Goal: Information Seeking & Learning: Learn about a topic

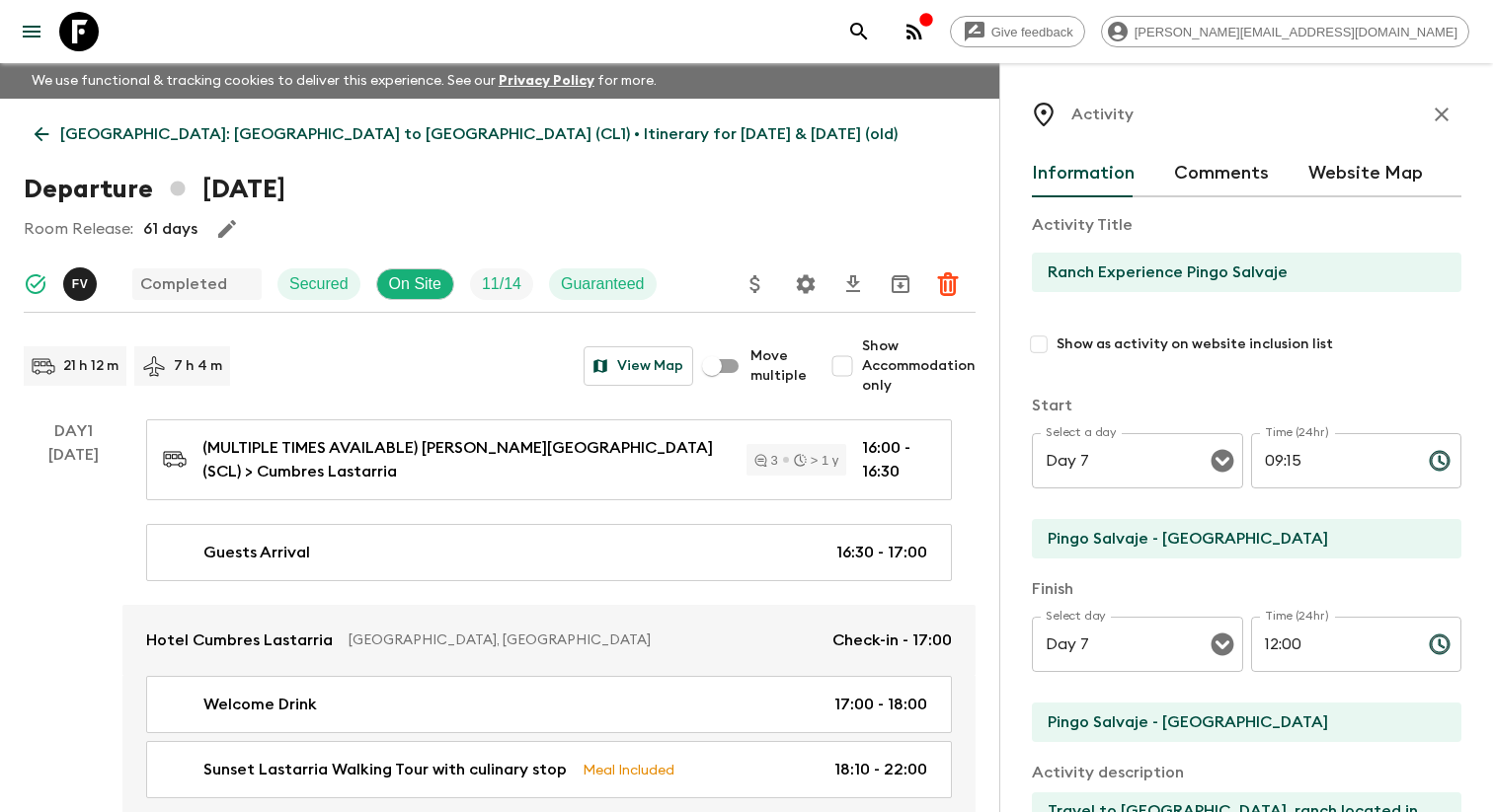
click at [0, 41] on div "Give feedback [PERSON_NAME][EMAIL_ADDRESS][DOMAIN_NAME]" at bounding box center [746, 32] width 1493 height 63
click at [44, 32] on icon "menu" at bounding box center [32, 32] width 24 height 24
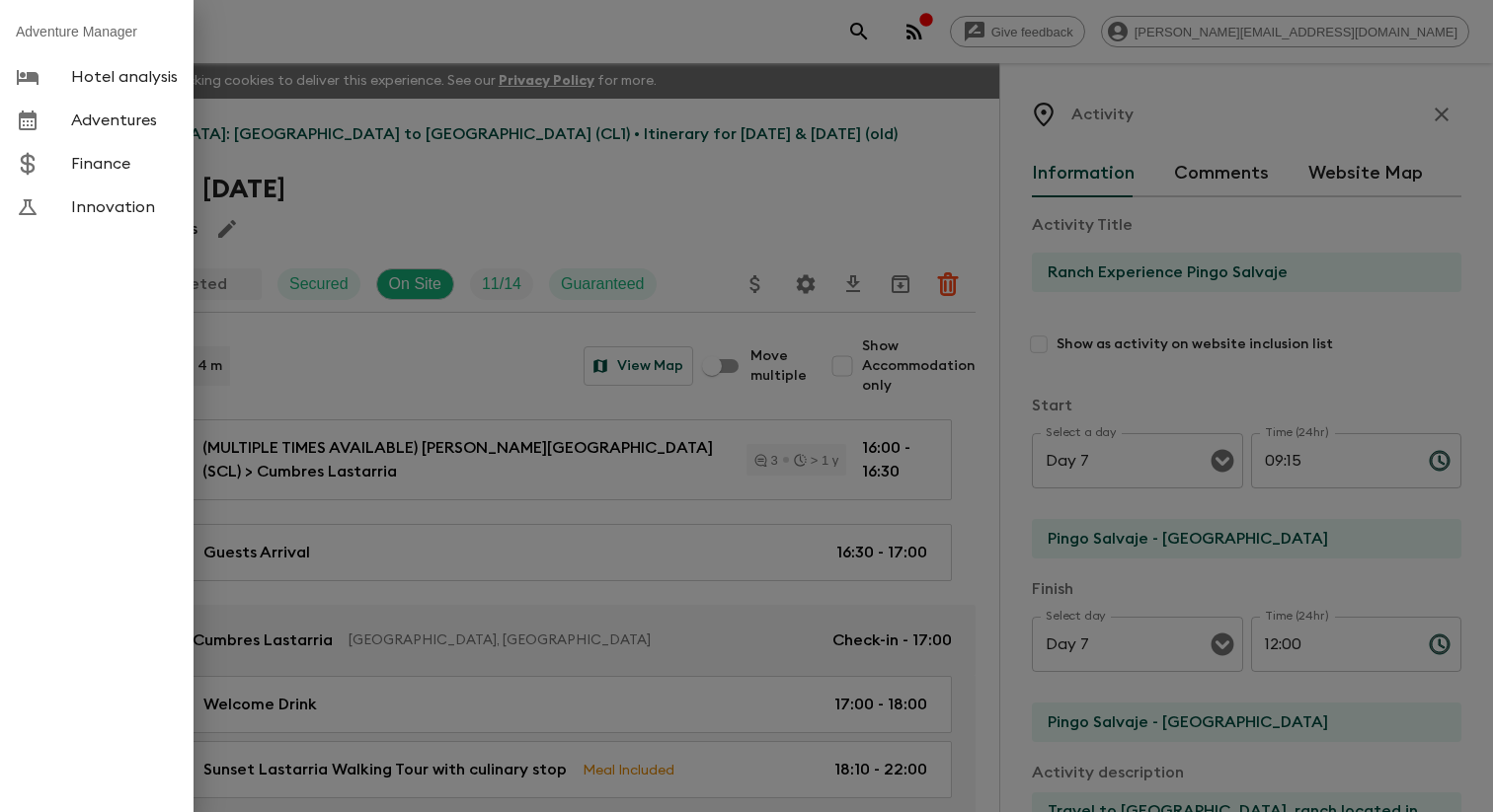
click at [161, 122] on span "Adventures" at bounding box center [124, 120] width 106 height 20
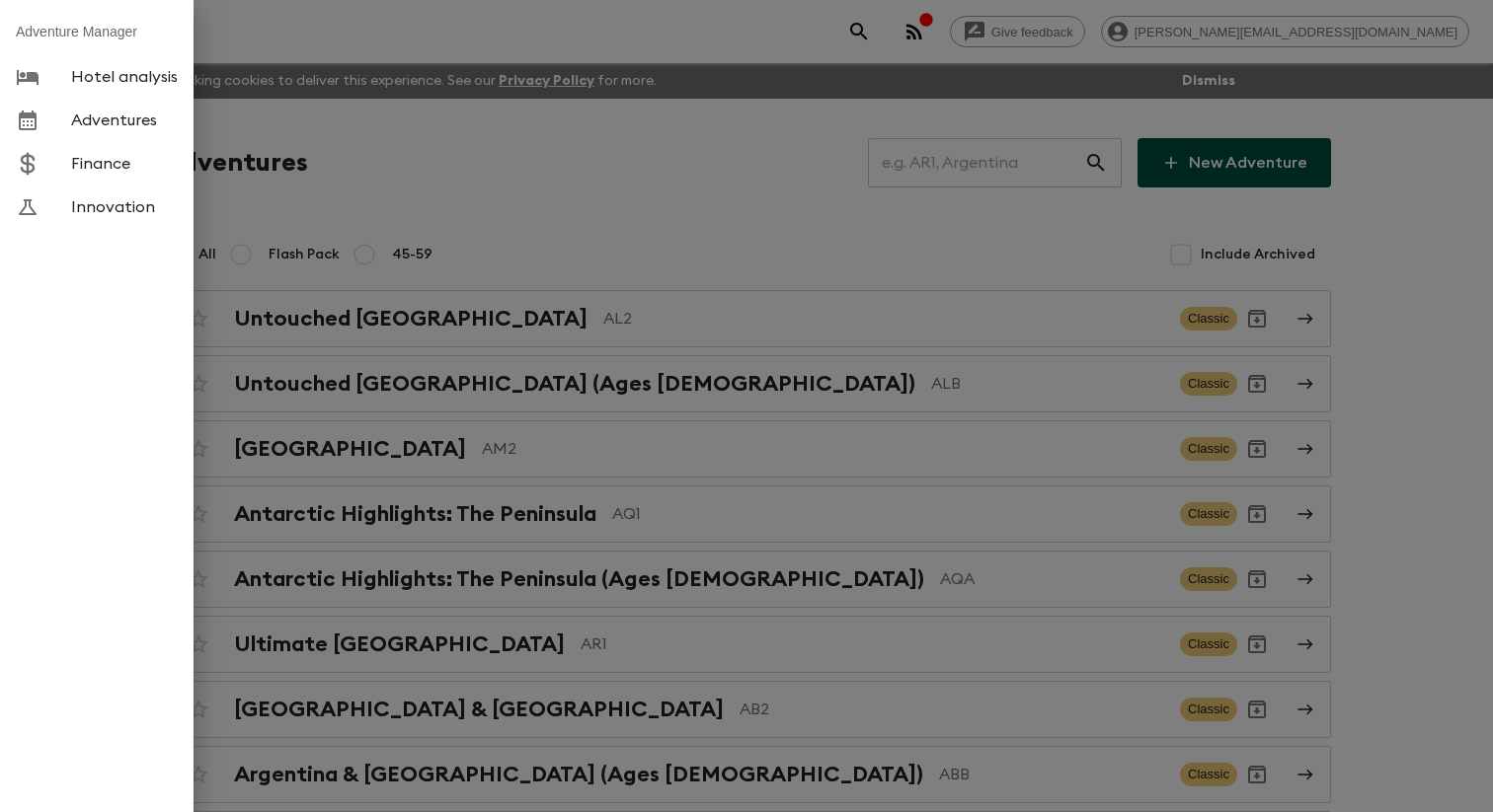
click at [538, 208] on div at bounding box center [746, 406] width 1493 height 812
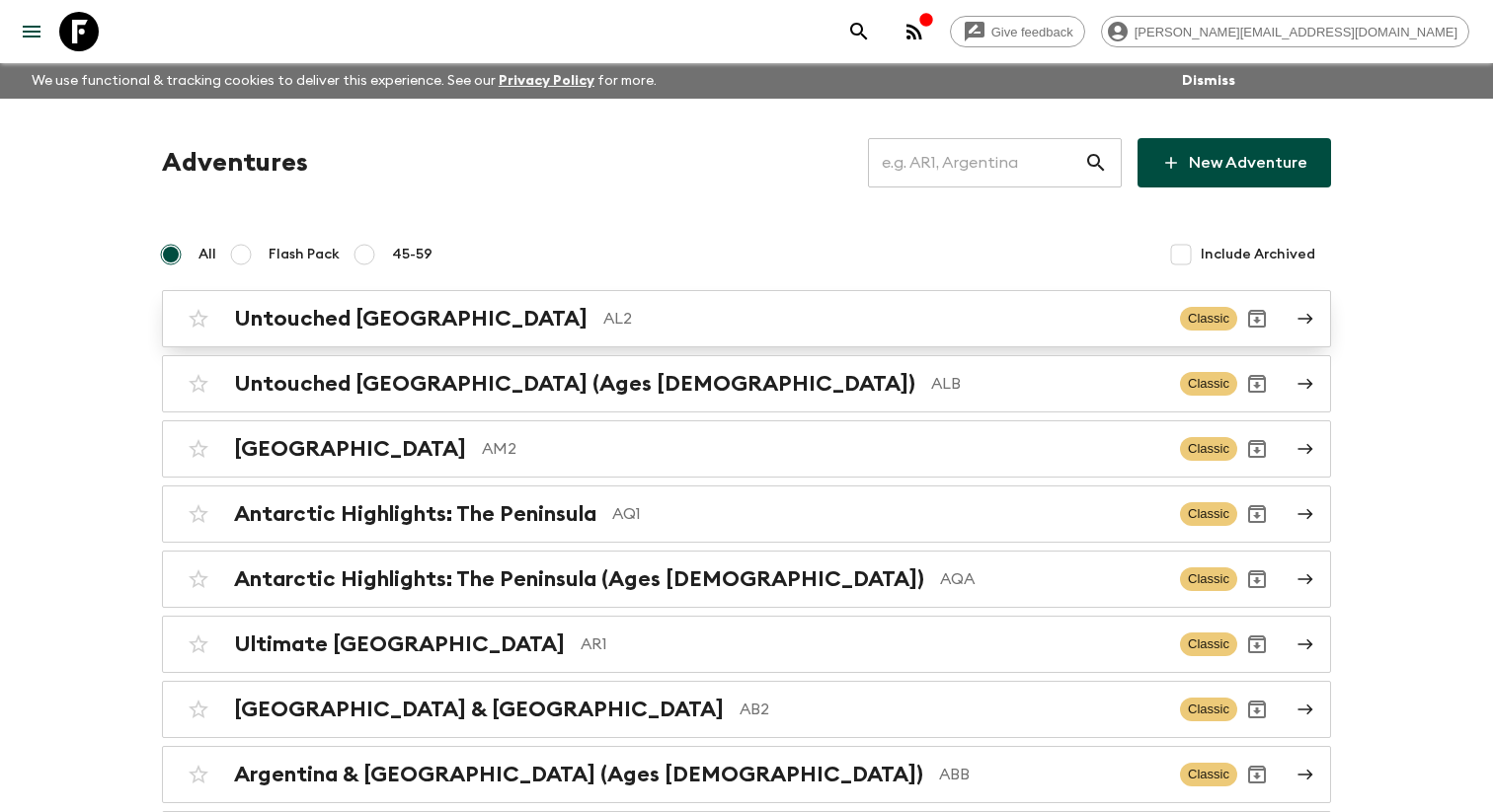
scroll to position [5107, 0]
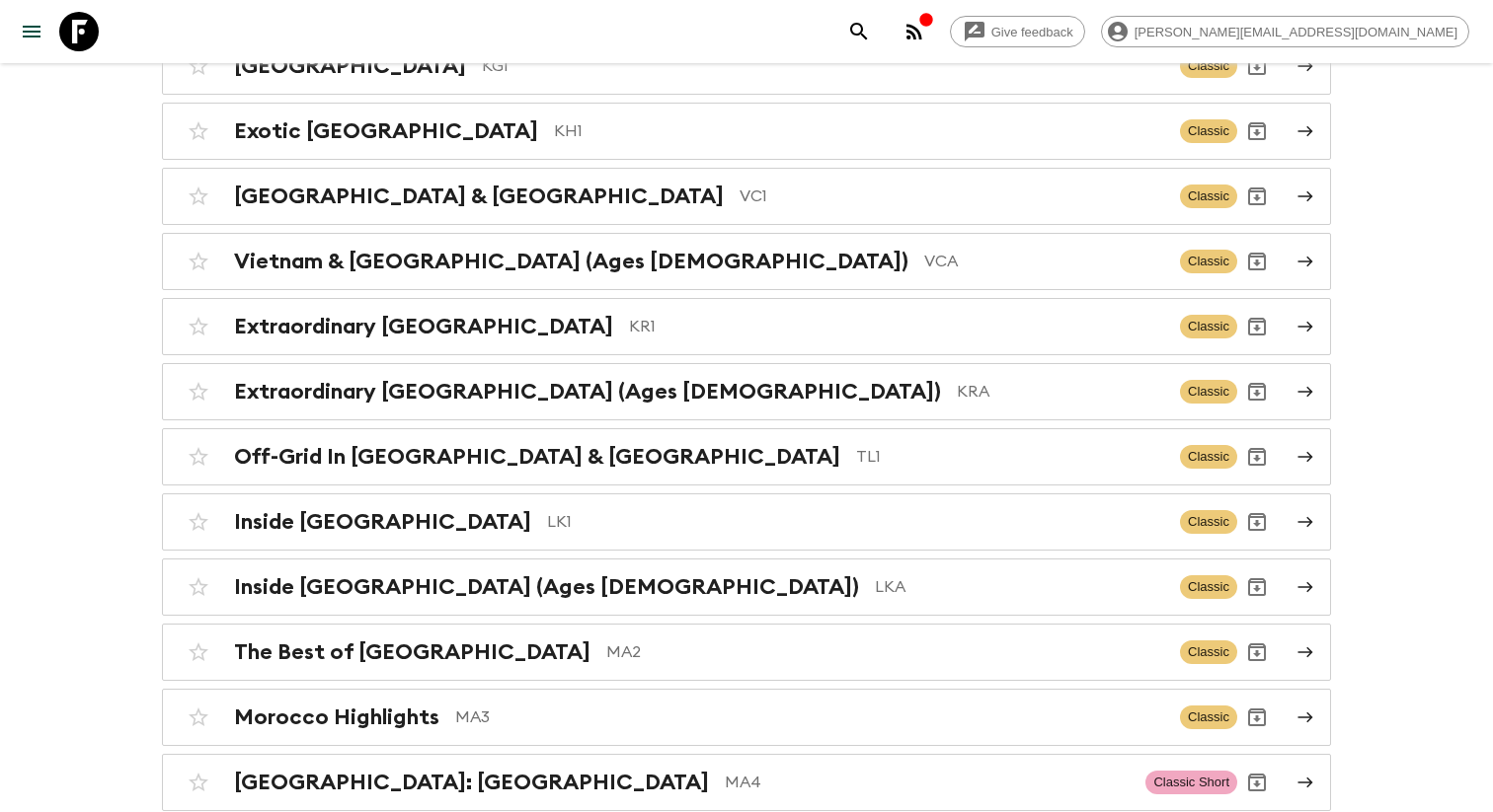
click at [433, 14] on h2 "Kenya: Maasai Mara Safari" at bounding box center [371, 1] width 275 height 26
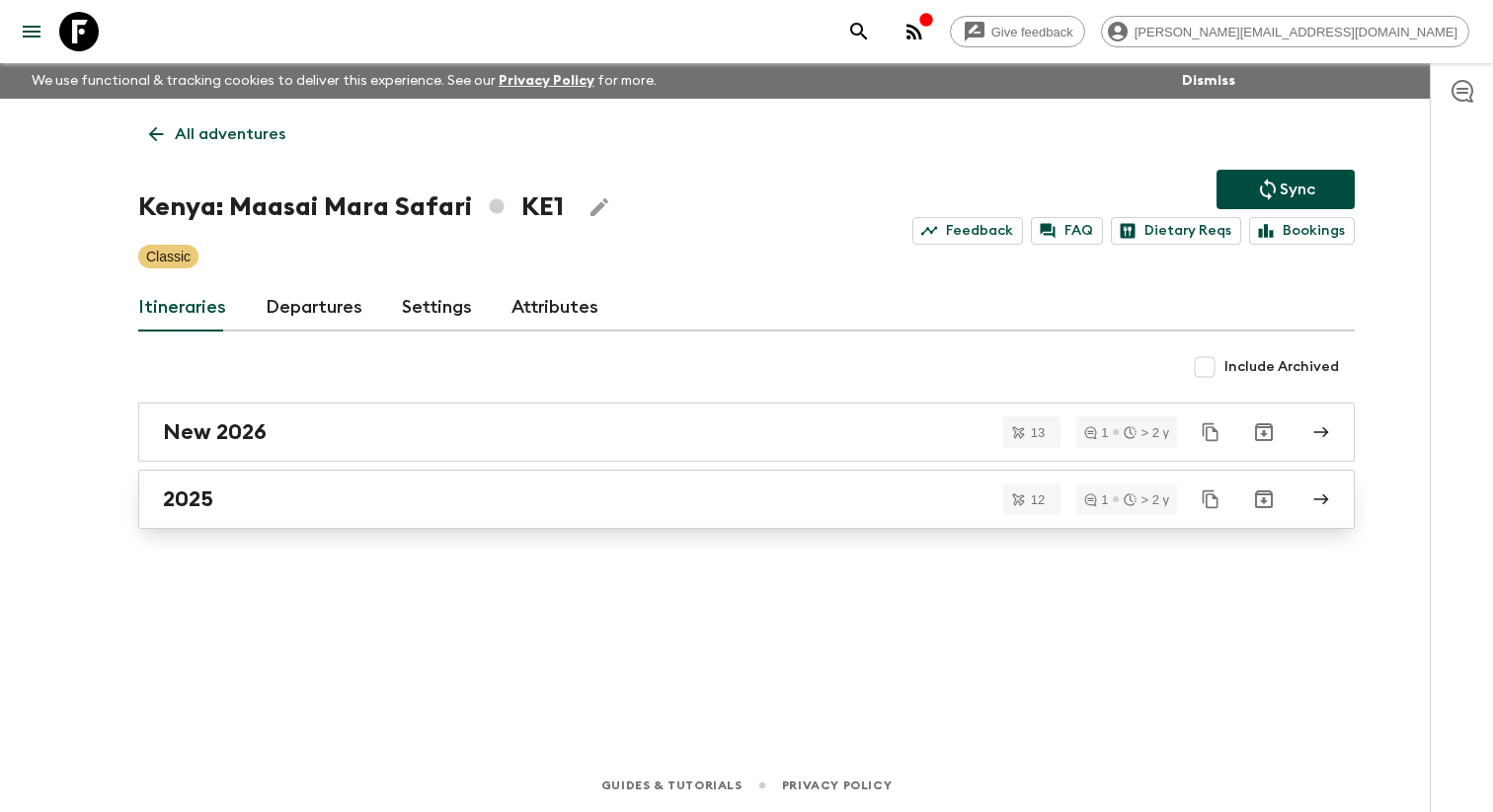
click at [311, 501] on div "2025" at bounding box center [727, 500] width 1129 height 26
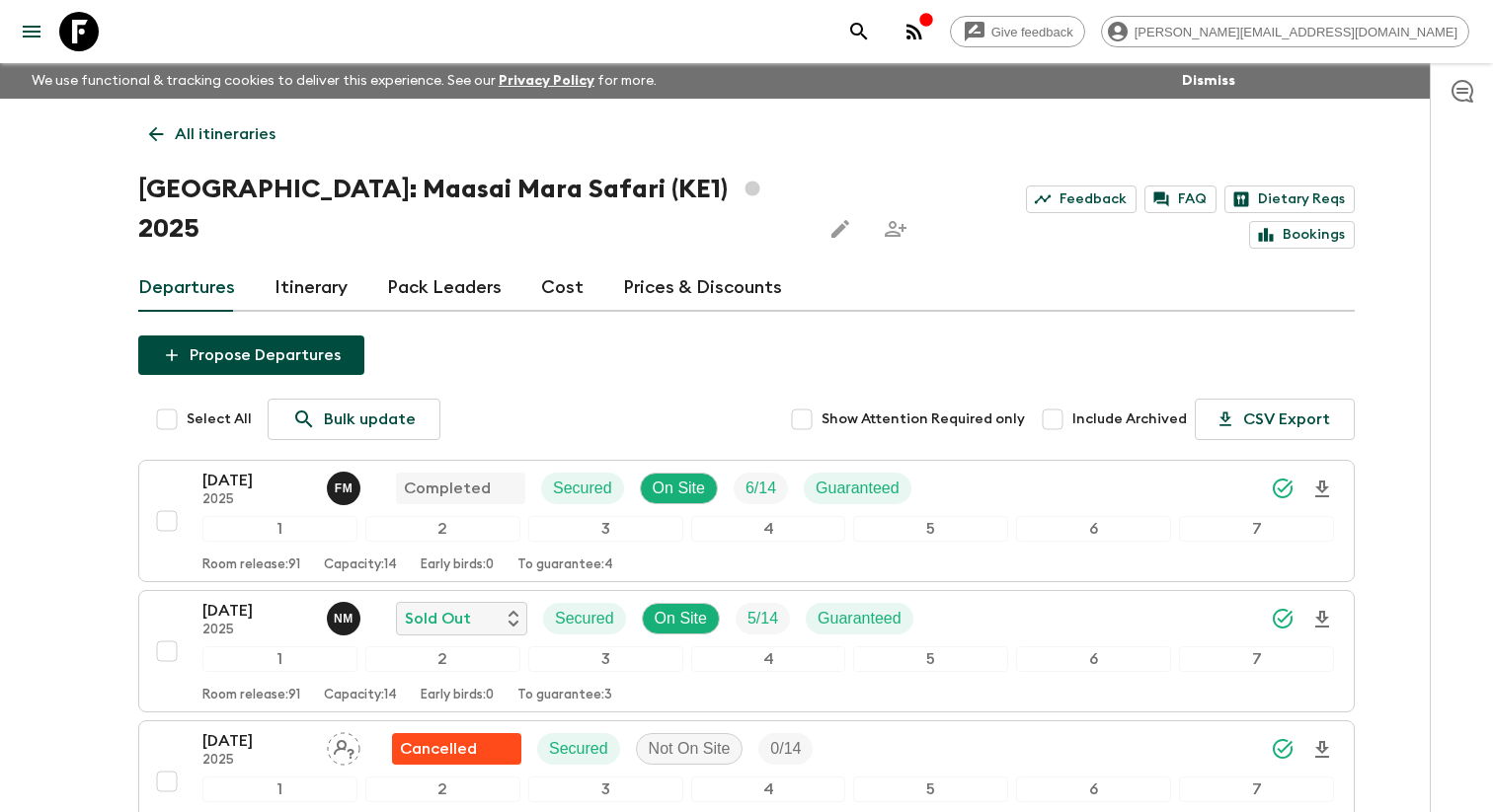
click at [278, 265] on link "Itinerary" at bounding box center [311, 289] width 73 height 48
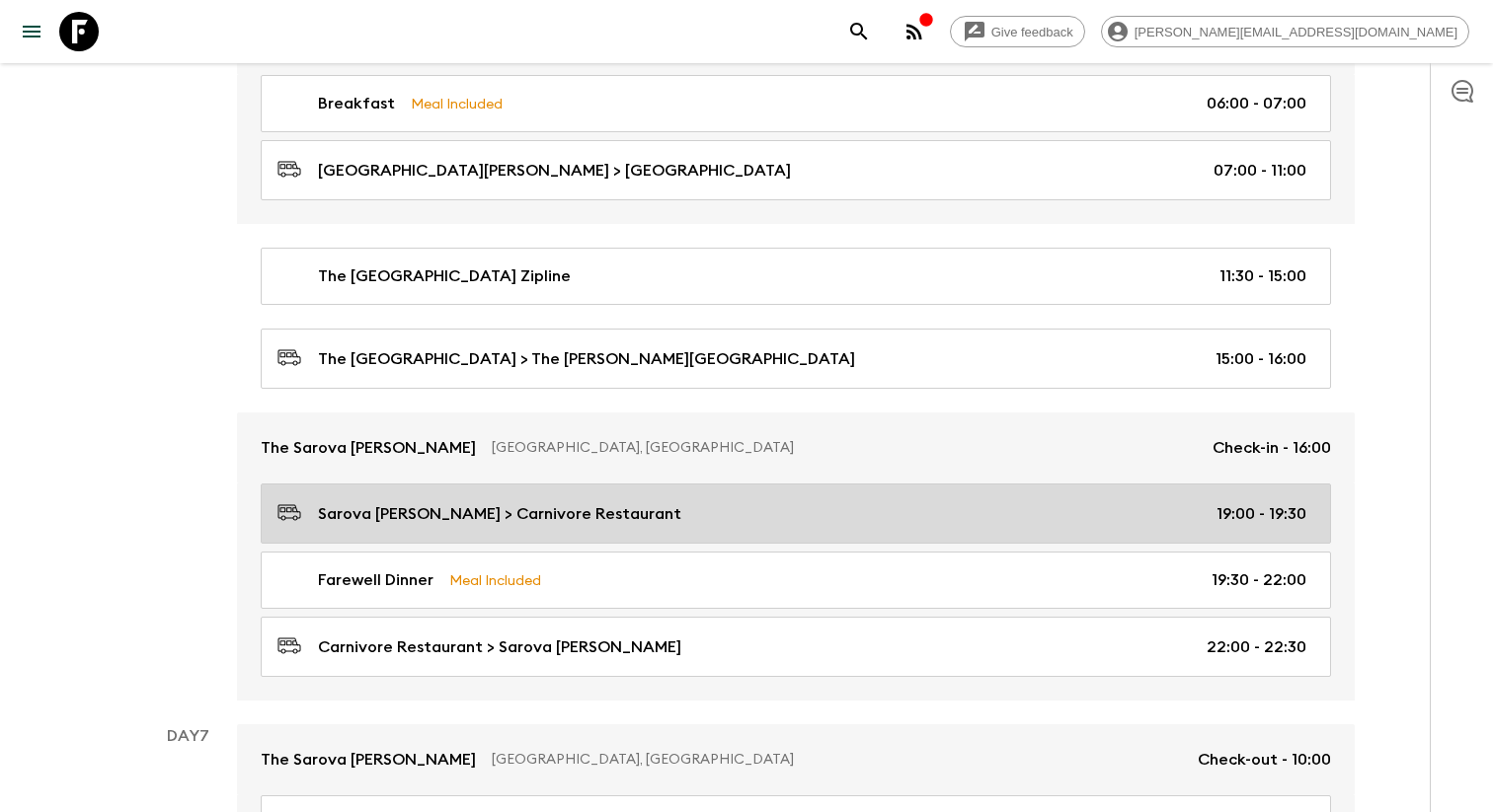
scroll to position [3310, 0]
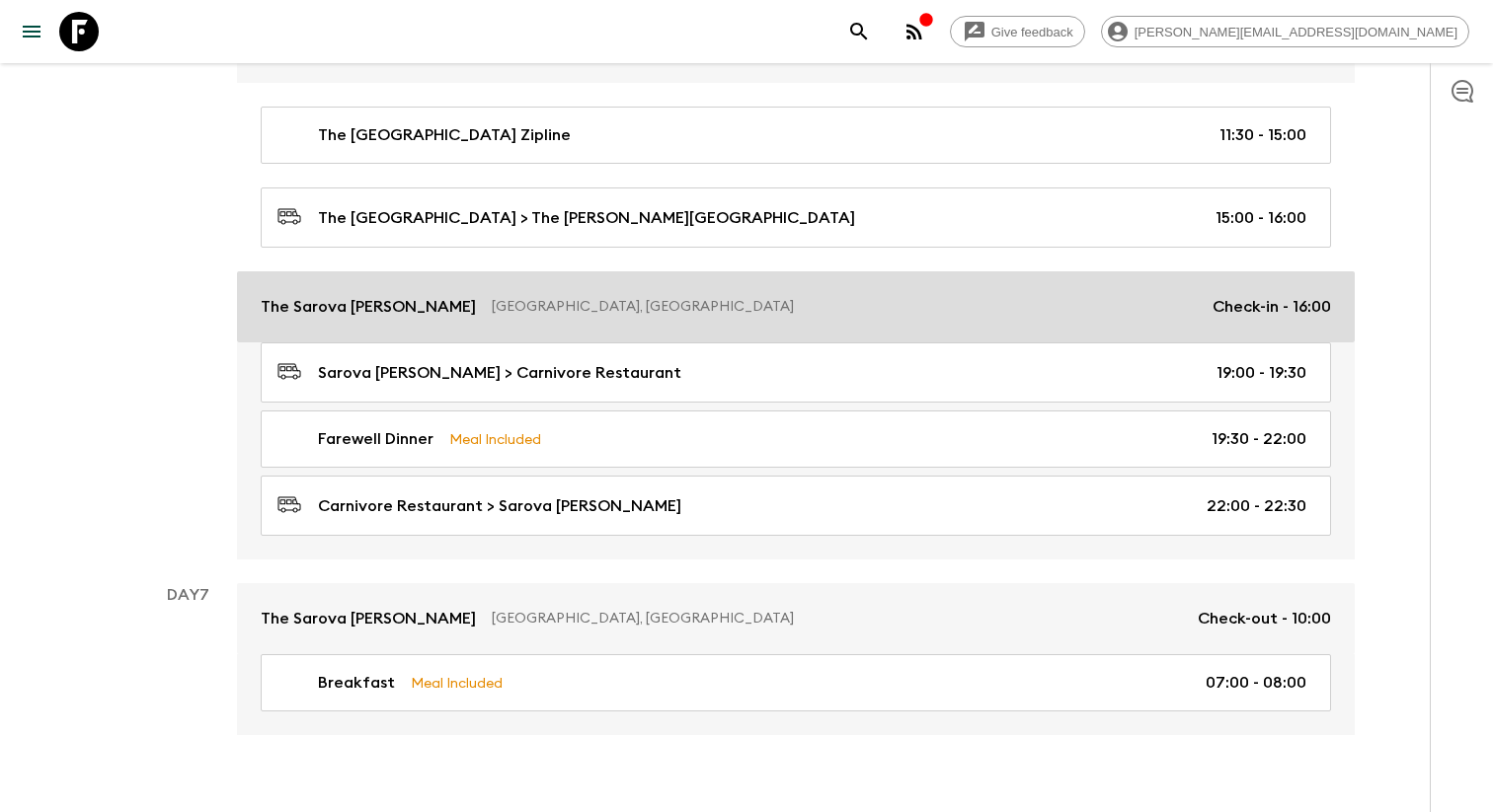
click at [703, 297] on p "[GEOGRAPHIC_DATA], [GEOGRAPHIC_DATA]" at bounding box center [844, 307] width 705 height 20
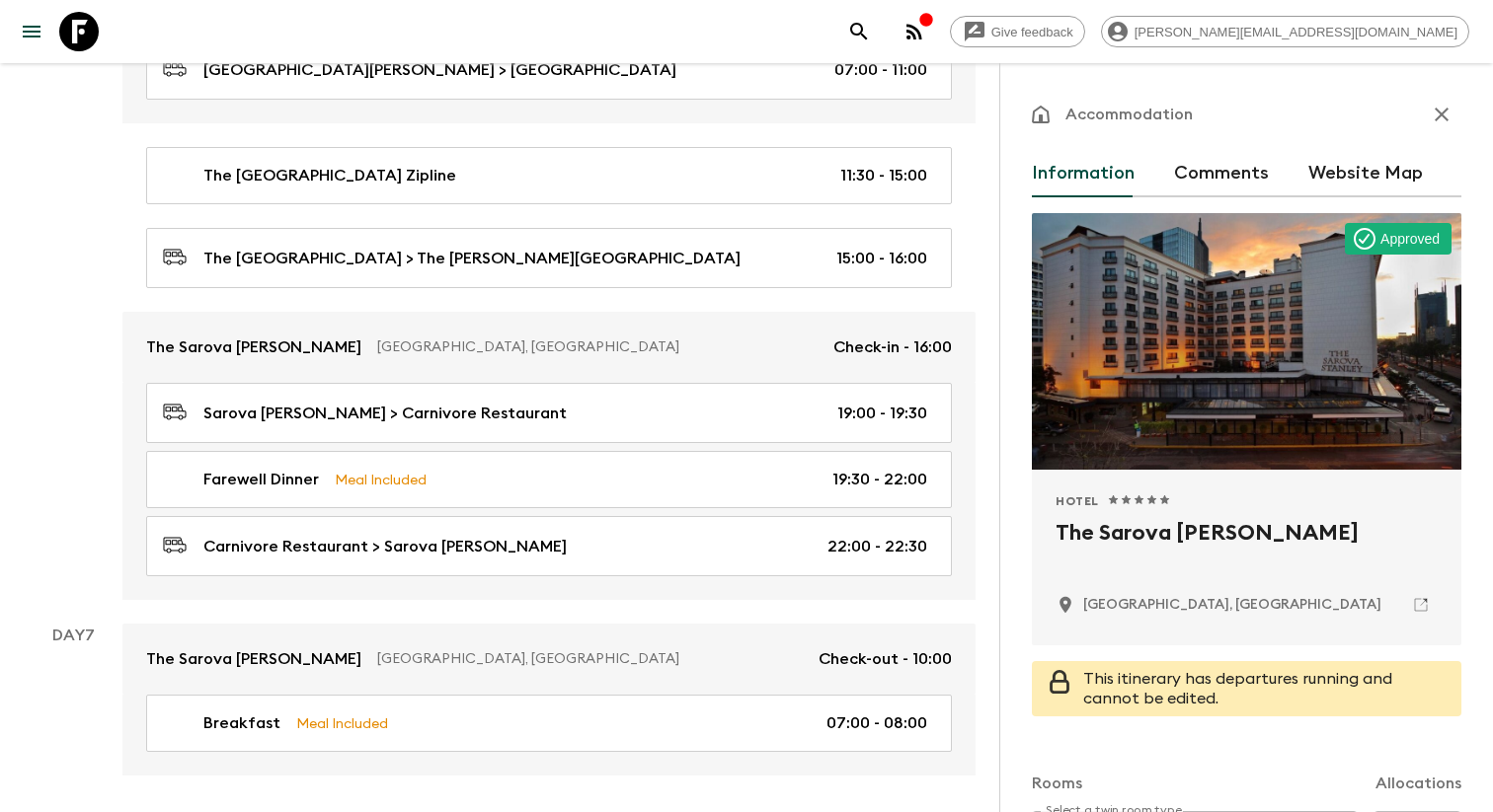
click at [1103, 544] on h2 "The Sarova [PERSON_NAME]" at bounding box center [1246, 548] width 382 height 63
copy div "The Sarova [PERSON_NAME]"
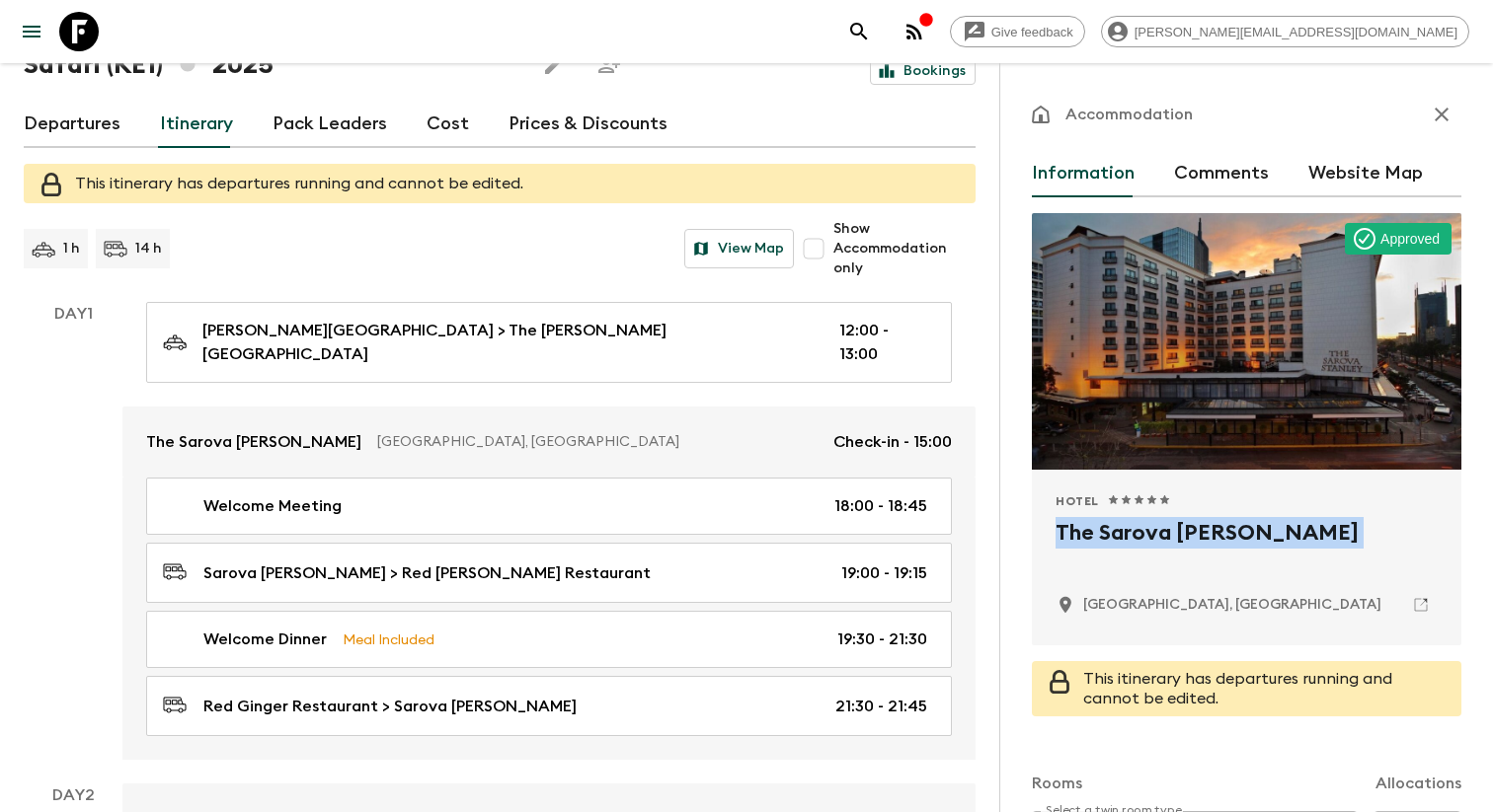
scroll to position [28, 0]
